Goal: Task Accomplishment & Management: Manage account settings

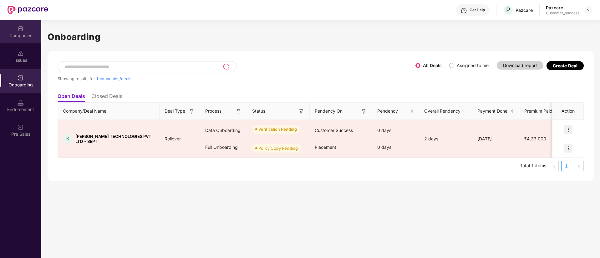
click at [28, 33] on div "Companies" at bounding box center [20, 36] width 41 height 6
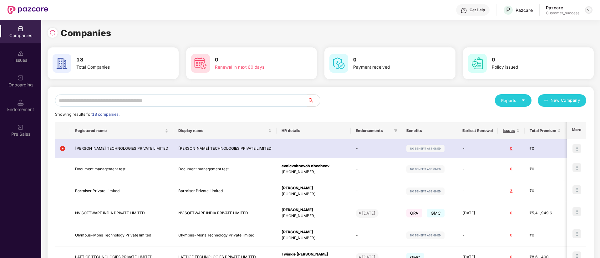
click at [585, 12] on div at bounding box center [589, 10] width 8 height 8
click at [571, 42] on div "Switch Partner" at bounding box center [559, 37] width 81 height 12
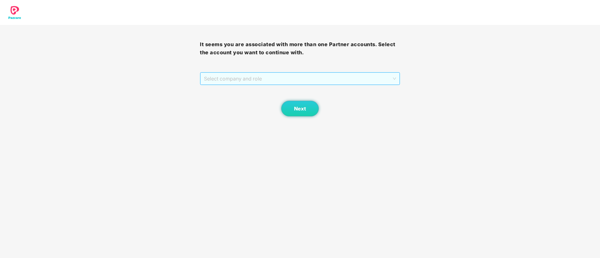
click at [257, 75] on span "Select company and role" at bounding box center [300, 79] width 192 height 12
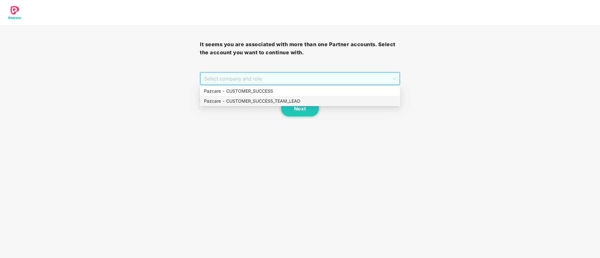
click at [258, 100] on div "Pazcare - CUSTOMER_SUCCESS_TEAM_LEAD" at bounding box center [300, 101] width 192 height 7
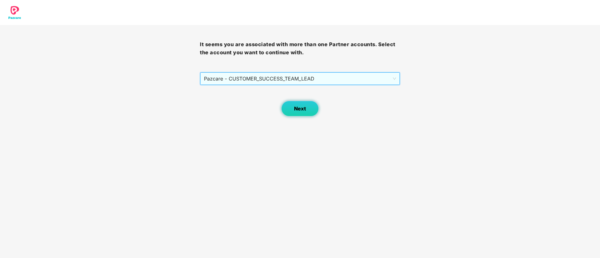
click at [308, 109] on button "Next" at bounding box center [300, 109] width 38 height 16
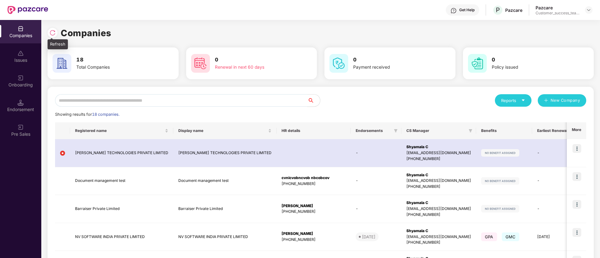
click at [54, 33] on img at bounding box center [52, 33] width 6 height 6
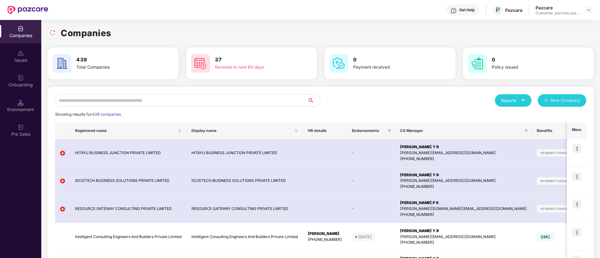
click at [213, 103] on input "text" at bounding box center [181, 100] width 252 height 13
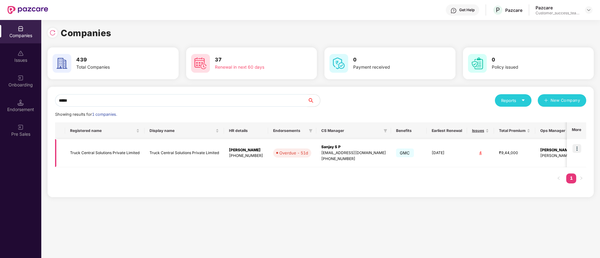
type input "*****"
click at [577, 145] on img at bounding box center [576, 148] width 9 height 9
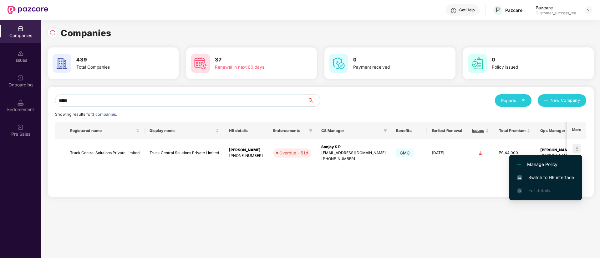
click at [572, 177] on span "Switch to HR interface" at bounding box center [545, 177] width 57 height 7
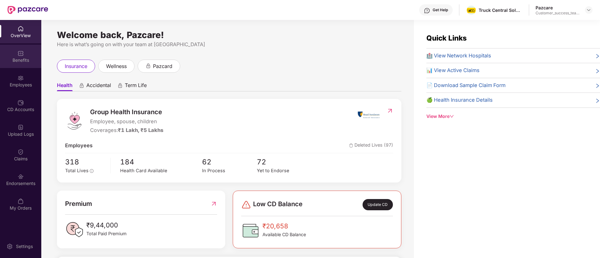
click at [13, 64] on div "Benefits" at bounding box center [20, 56] width 41 height 23
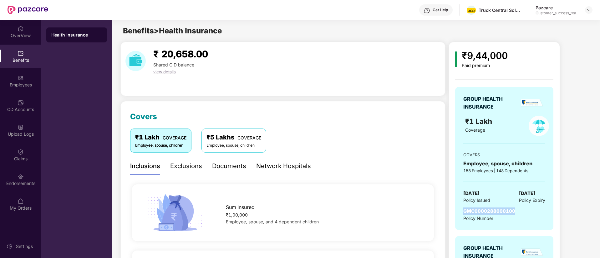
drag, startPoint x: 515, startPoint y: 212, endPoint x: 461, endPoint y: 215, distance: 54.8
click at [461, 215] on div "GROUP HEALTH INSURANCE ₹1 Lakh Coverage COVERS Employee, spouse, children 158 E…" at bounding box center [504, 158] width 98 height 143
copy span "GMC0000288000100"
